Goal: Task Accomplishment & Management: Complete application form

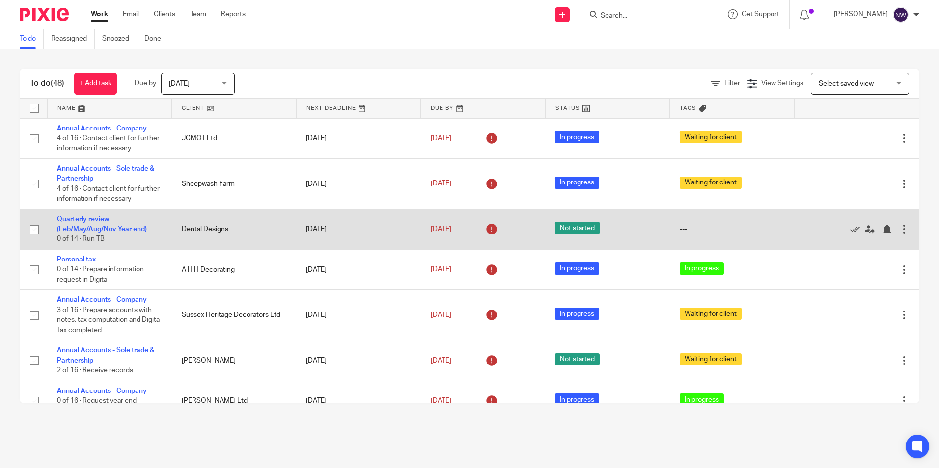
click at [100, 219] on link "Quarterly review (Feb/May/Aug/Nov Year end)" at bounding box center [102, 224] width 90 height 17
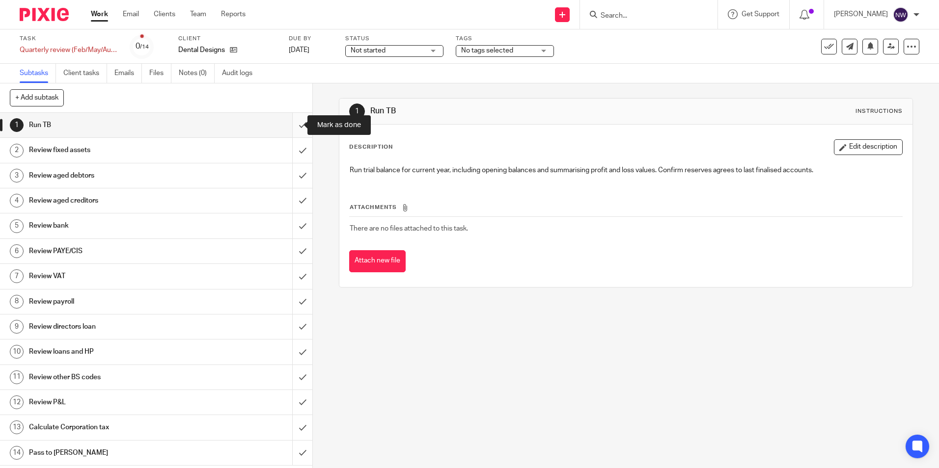
click at [288, 126] on input "submit" at bounding box center [156, 125] width 312 height 25
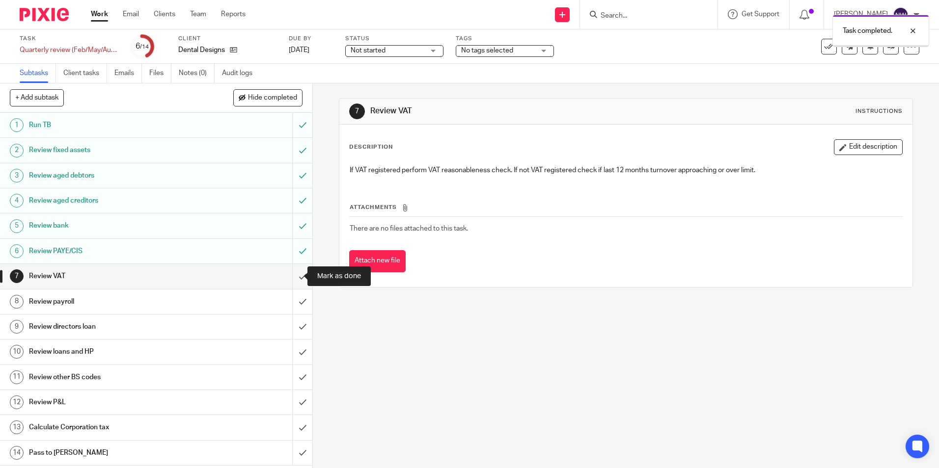
click at [291, 281] on input "submit" at bounding box center [156, 276] width 312 height 25
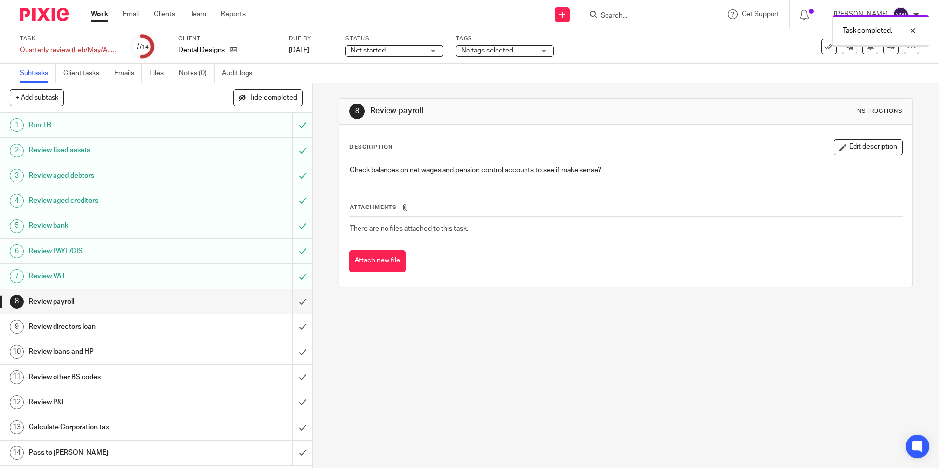
click at [292, 306] on input "submit" at bounding box center [156, 302] width 312 height 25
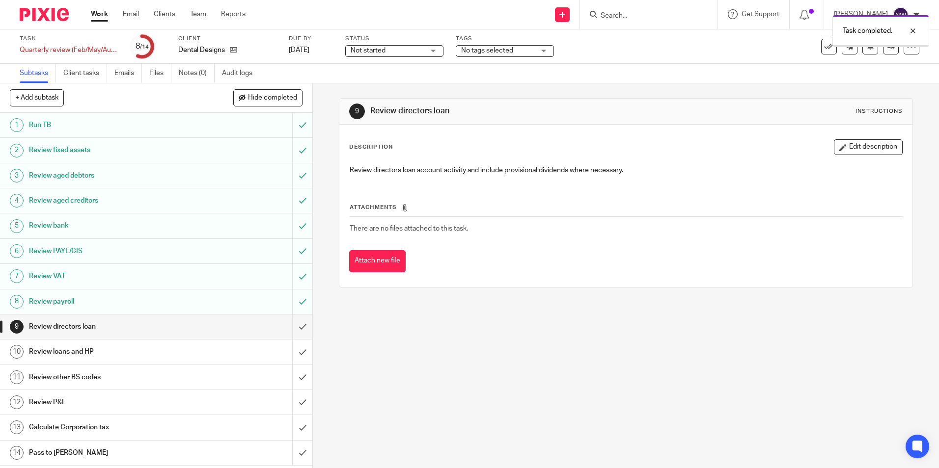
click at [292, 330] on input "submit" at bounding box center [156, 327] width 312 height 25
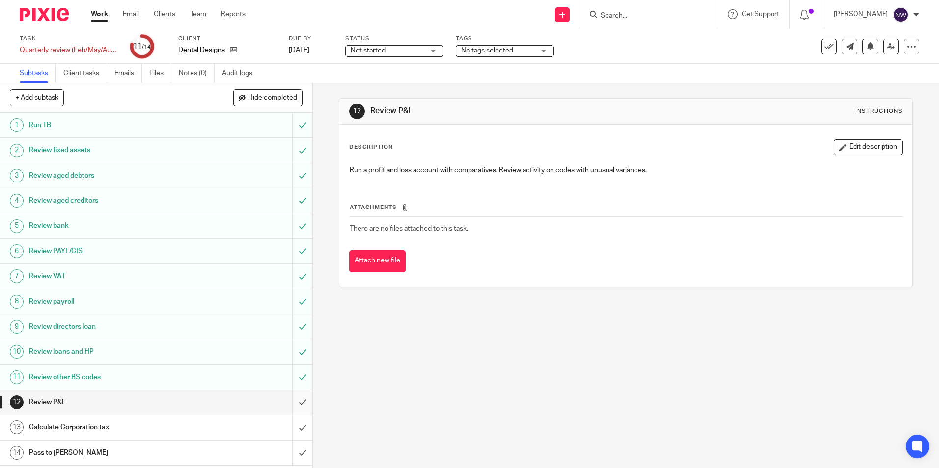
click at [293, 404] on input "submit" at bounding box center [156, 402] width 312 height 25
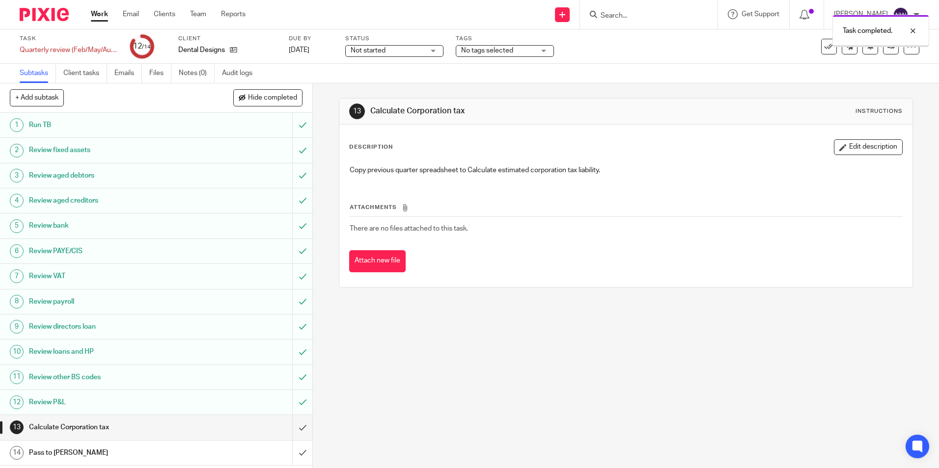
click at [291, 431] on input "submit" at bounding box center [156, 427] width 312 height 25
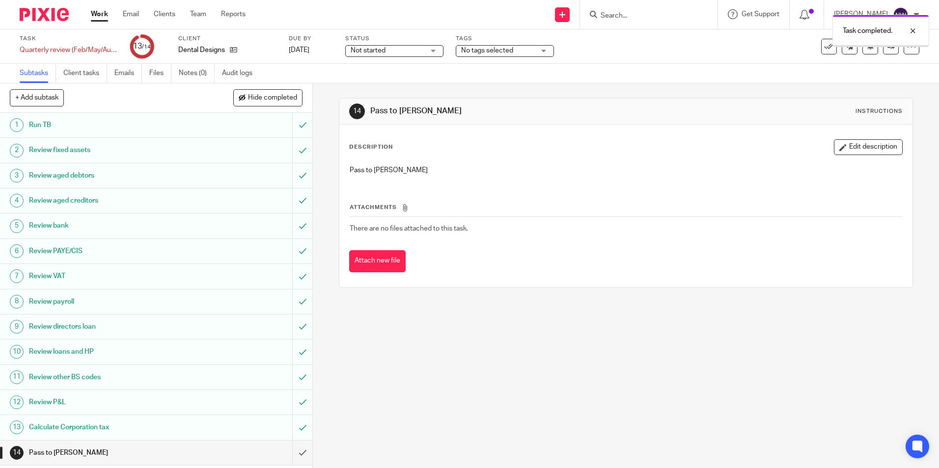
click at [295, 456] on input "submit" at bounding box center [156, 453] width 312 height 25
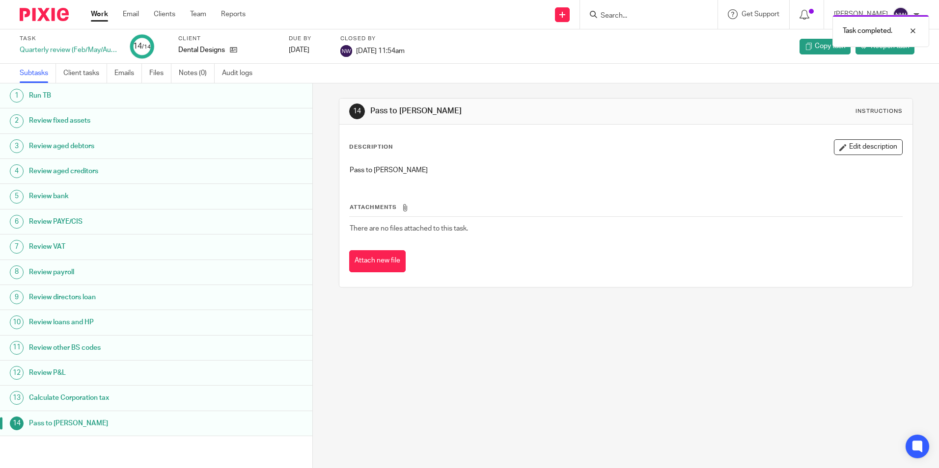
click at [96, 12] on link "Work" at bounding box center [99, 14] width 17 height 10
